Goal: Task Accomplishment & Management: Complete application form

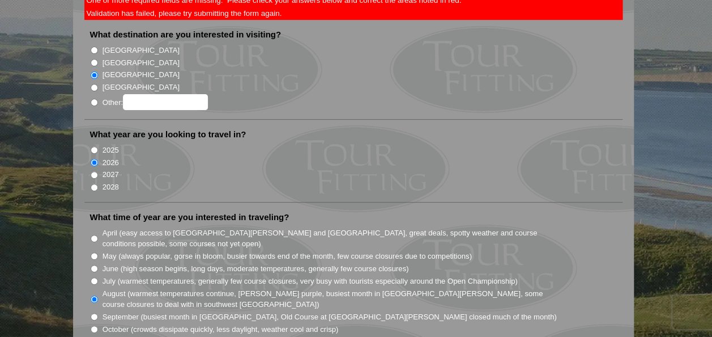
scroll to position [340, 0]
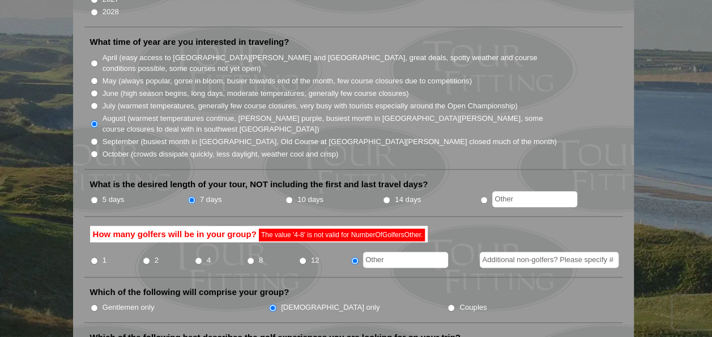
click at [250, 257] on input "8" at bounding box center [250, 260] width 7 height 7
radio input "true"
click at [367, 252] on input "text" at bounding box center [405, 260] width 85 height 16
click at [249, 257] on input "8" at bounding box center [250, 260] width 7 height 7
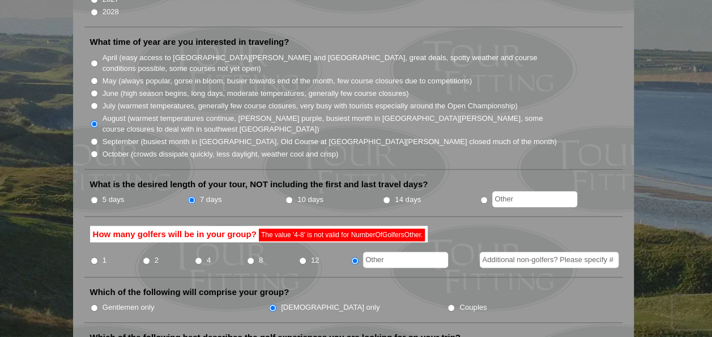
radio input "true"
click at [93, 304] on input "Gentlemen only" at bounding box center [94, 307] width 7 height 7
radio input "true"
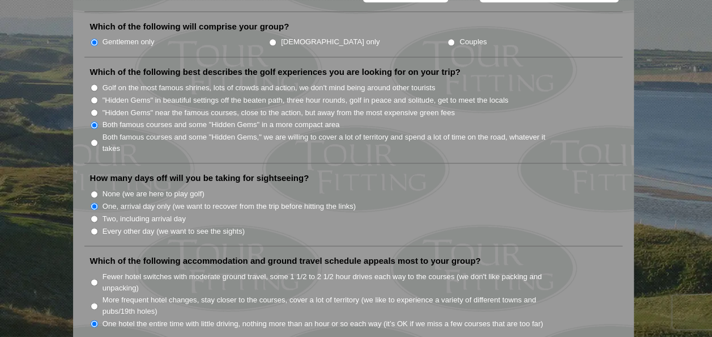
scroll to position [623, 0]
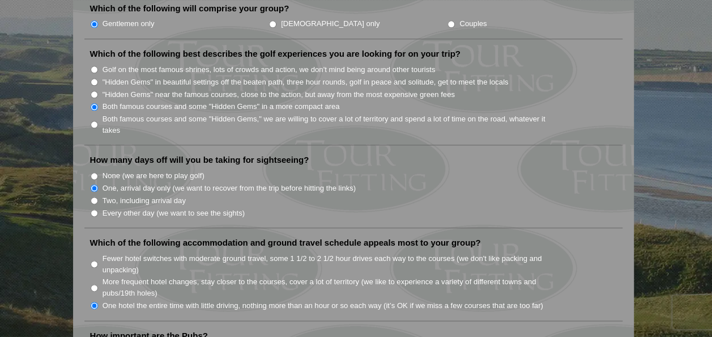
click at [91, 260] on input "Fewer hotel switches with moderate ground travel, some 1 1/2 to 2 1/2 hour driv…" at bounding box center [94, 263] width 7 height 7
radio input "true"
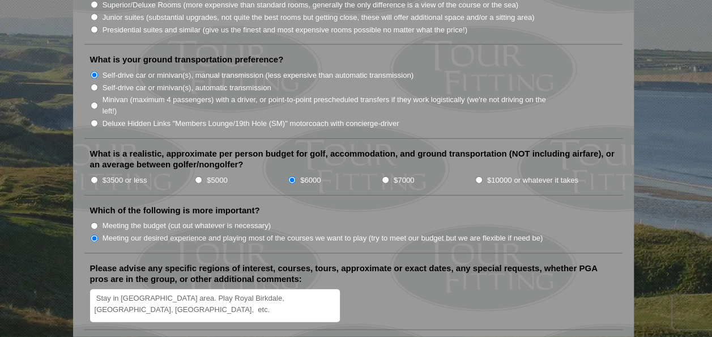
scroll to position [1246, 0]
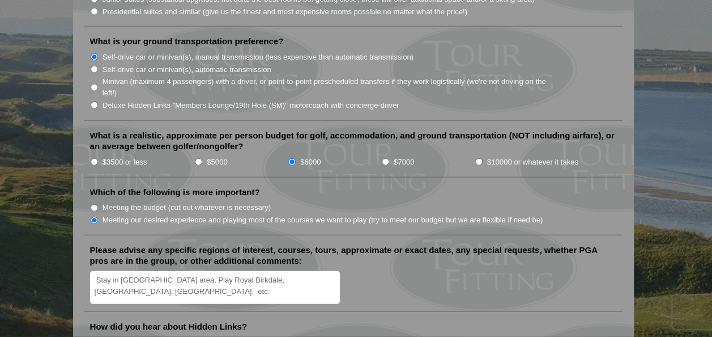
click at [171, 271] on textarea "Stay in Liverpool area. Play Royal Birkdale, Royal Liverpool, Royal Lytham, etc." at bounding box center [215, 287] width 250 height 33
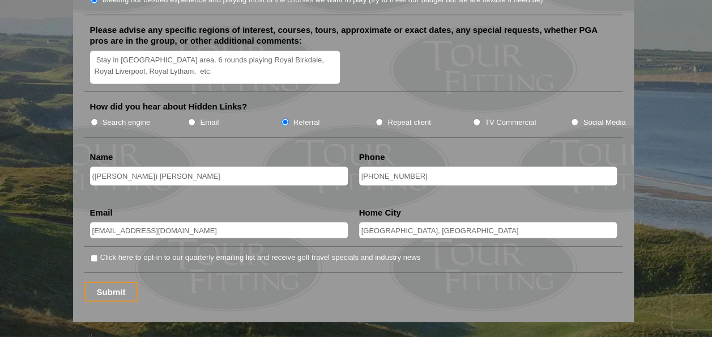
scroll to position [1530, 0]
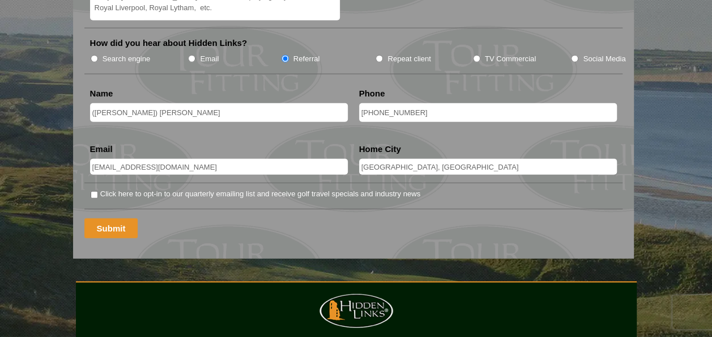
type textarea "Stay in Liverpool area. 6 rounds playing Royal Birkdale, Royal Liverpool, Royal…"
click at [122, 218] on input "Submit" at bounding box center [111, 228] width 54 height 20
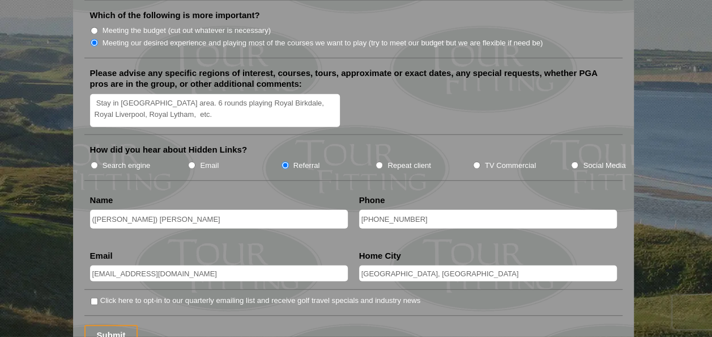
scroll to position [1416, 0]
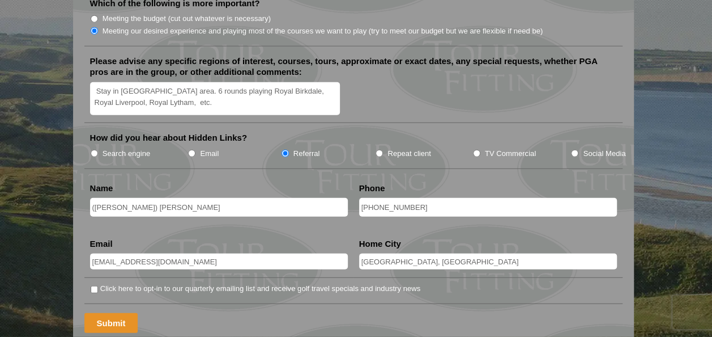
click at [107, 313] on input "Submit" at bounding box center [111, 323] width 54 height 20
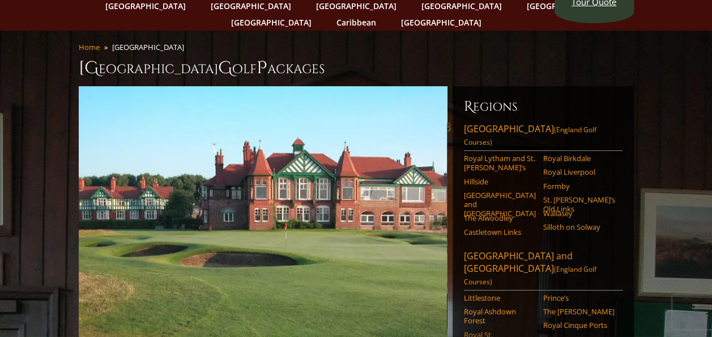
scroll to position [113, 0]
